Goal: Find specific page/section: Find specific page/section

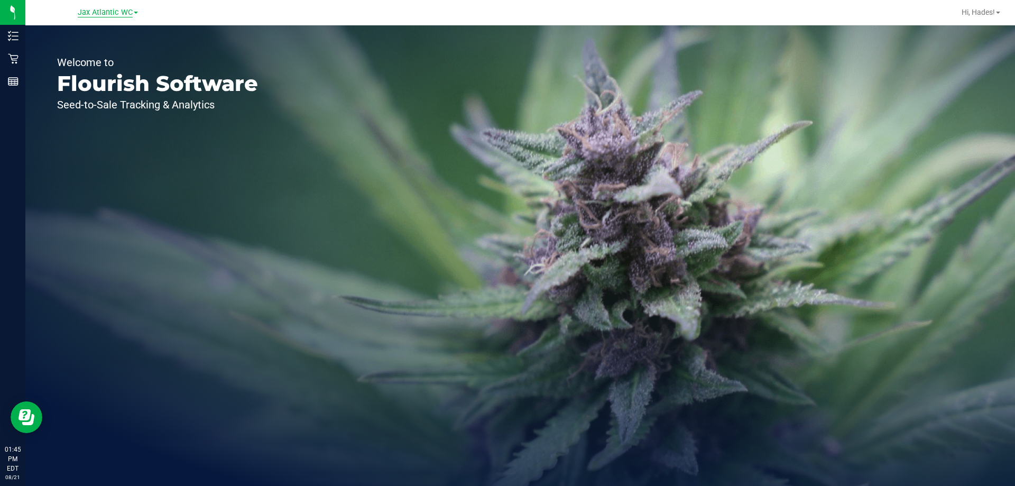
click at [96, 14] on span "Jax Atlantic WC" at bounding box center [105, 13] width 55 height 10
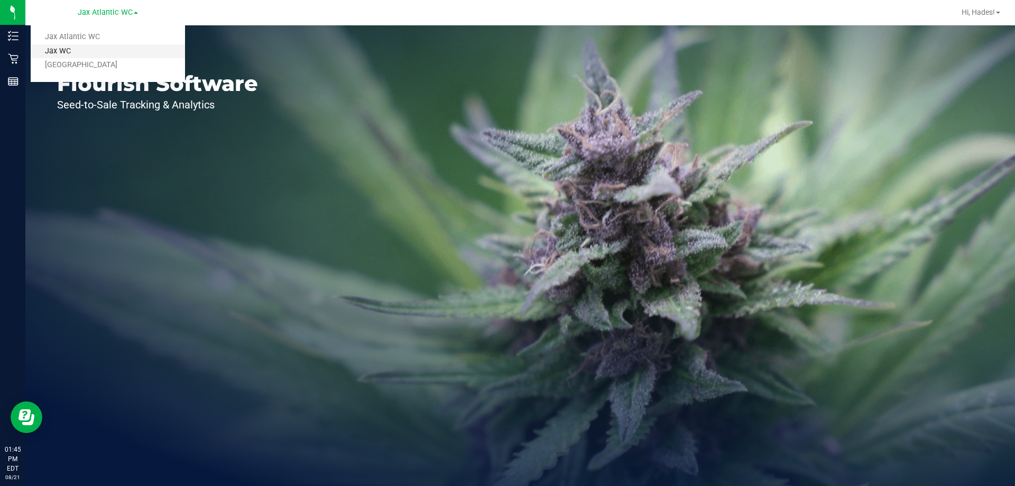
click at [85, 53] on link "Jax WC" at bounding box center [108, 51] width 154 height 14
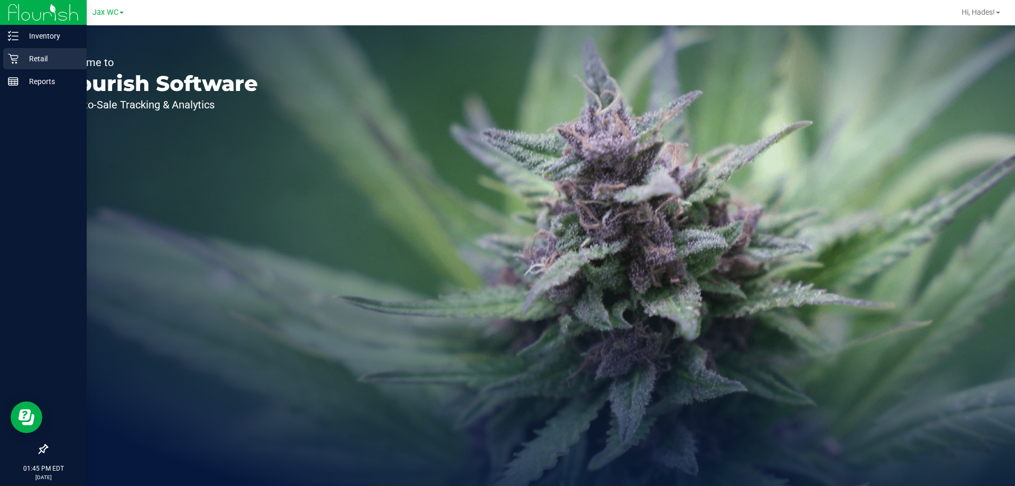
click at [11, 60] on icon at bounding box center [13, 58] width 11 height 11
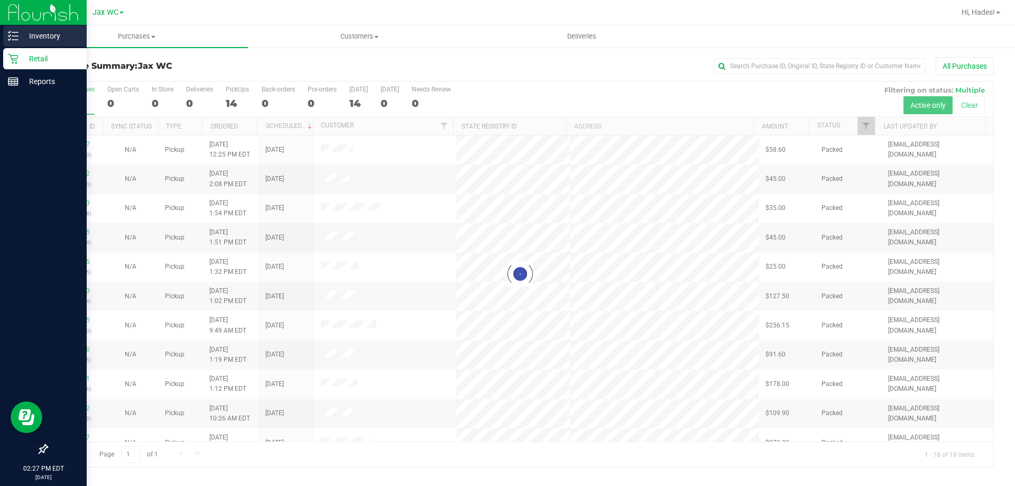
click at [16, 37] on icon at bounding box center [13, 36] width 11 height 11
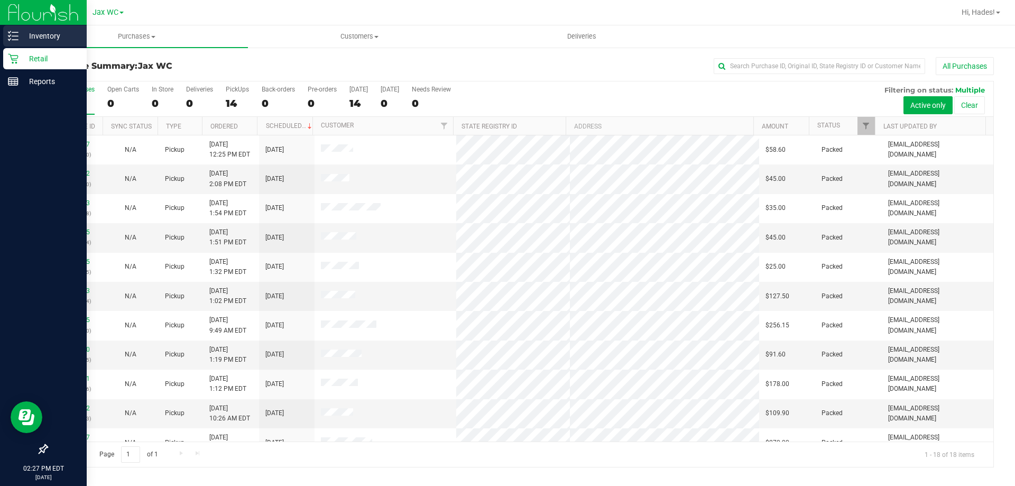
click at [13, 33] on icon at bounding box center [13, 36] width 11 height 11
